Goal: Unclear

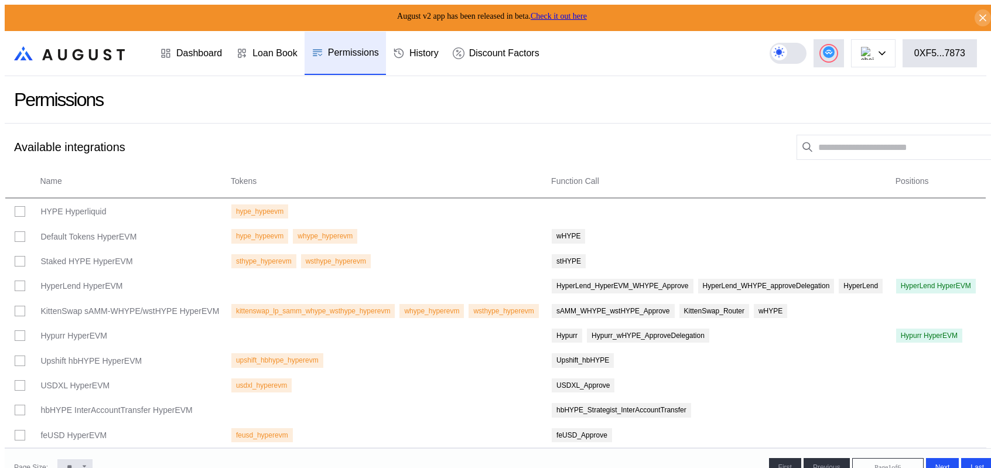
scroll to position [864, 0]
